Goal: Check status

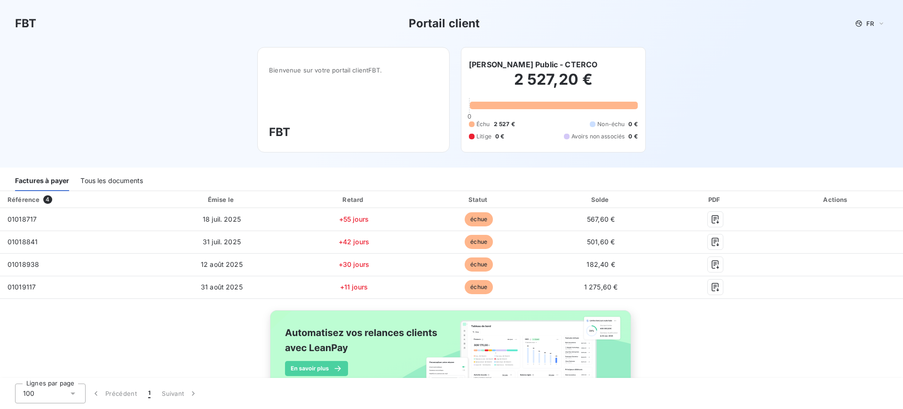
click at [715, 110] on div "FBT Portail client FR Bienvenue sur votre portail client FBT . FBT Terco Travau…" at bounding box center [451, 83] width 903 height 167
click at [715, 337] on div "Référence 4 Émise le Retard Statut Solde PDF Actions 01018717 [DATE] +55 jours …" at bounding box center [451, 308] width 903 height 235
click at [731, 351] on div "Référence 4 Émise le Retard Statut Solde PDF Actions 01018717 [DATE] +55 jours …" at bounding box center [451, 308] width 903 height 235
click at [108, 118] on div "FBT Portail client FR Bienvenue sur votre portail client FBT . FBT Terco Travau…" at bounding box center [451, 83] width 903 height 167
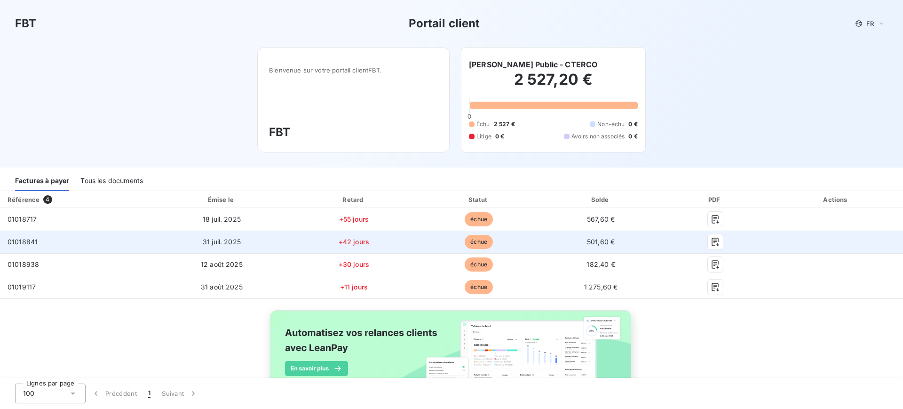
click at [27, 242] on span "01018841" at bounding box center [23, 242] width 30 height 8
copy span "01018841"
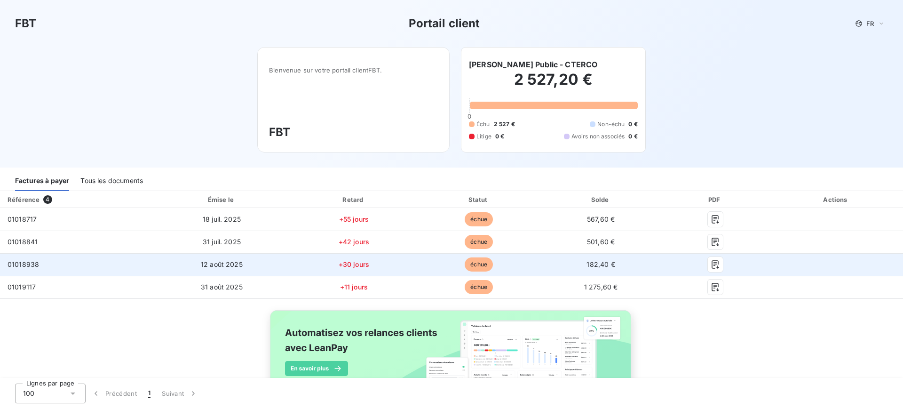
click at [28, 261] on span "01018938" at bounding box center [24, 264] width 32 height 8
copy span "01018938"
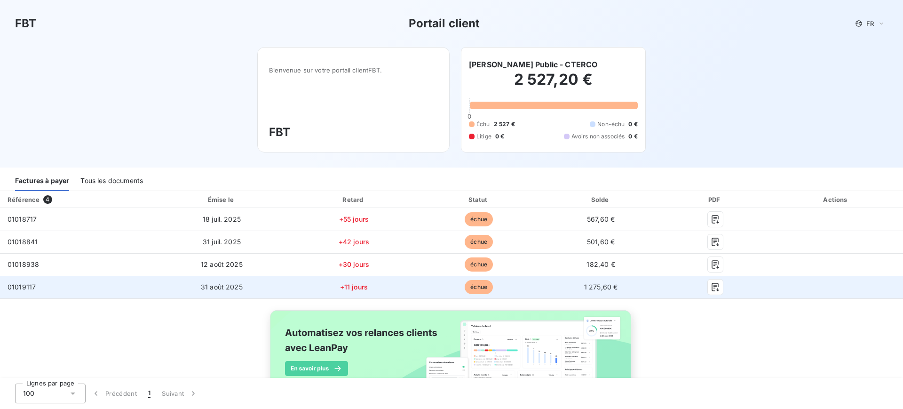
click at [26, 285] on span "01019117" at bounding box center [22, 287] width 28 height 8
copy span "01019117"
click at [711, 289] on icon "button" at bounding box center [715, 286] width 9 height 9
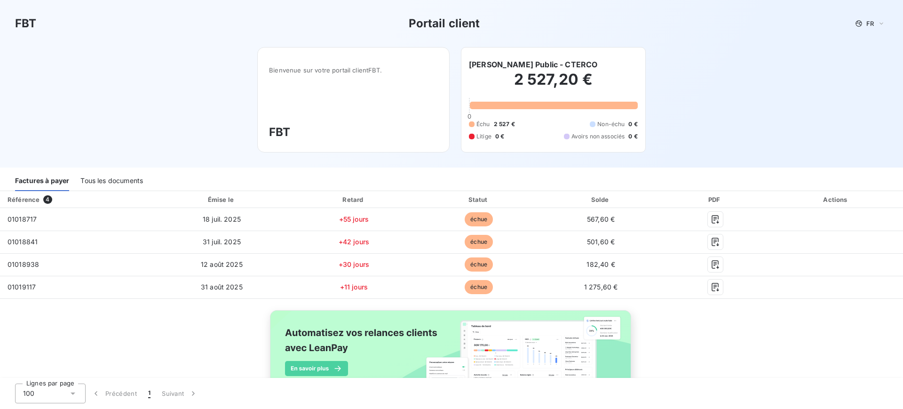
click at [172, 344] on div "Référence 4 Émise le Retard Statut Solde PDF Actions 01018717 [DATE] +55 jours …" at bounding box center [451, 308] width 903 height 235
click at [777, 95] on div "FBT Portail client FR Bienvenue sur votre portail client FBT . FBT Terco Travau…" at bounding box center [451, 83] width 903 height 167
drag, startPoint x: 130, startPoint y: 80, endPoint x: 109, endPoint y: 7, distance: 76.4
click at [131, 78] on div "FBT Portail client FR Bienvenue sur votre portail client FBT . FBT Terco Travau…" at bounding box center [451, 83] width 903 height 167
drag, startPoint x: 207, startPoint y: 115, endPoint x: 169, endPoint y: 14, distance: 108.3
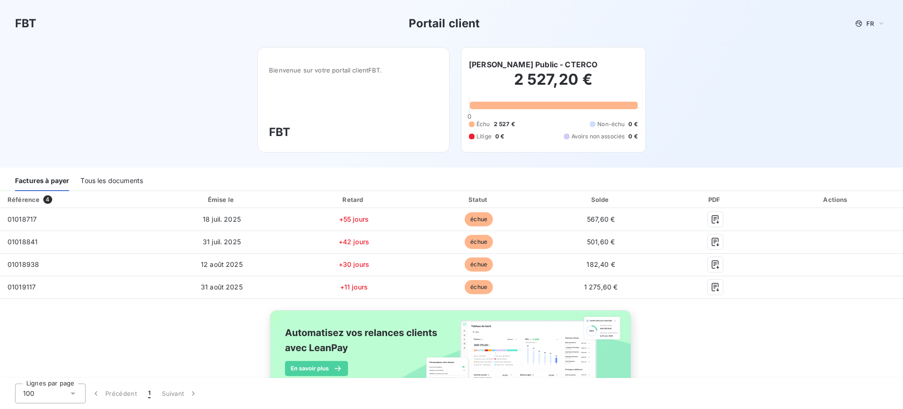
click at [207, 114] on div "FBT Portail client FR Bienvenue sur votre portail client FBT . FBT Terco Travau…" at bounding box center [451, 83] width 903 height 167
